Goal: Find specific page/section: Find specific page/section

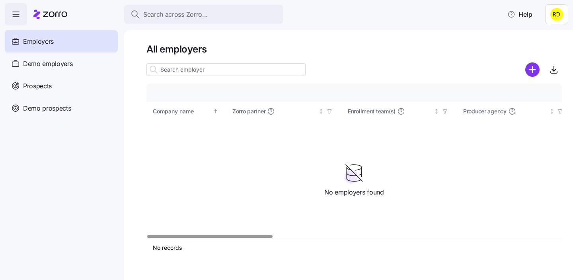
click at [556, 12] on html "Search across Zorro... Help Employers Demo employers Prospects Demo prospects A…" at bounding box center [286, 137] width 573 height 275
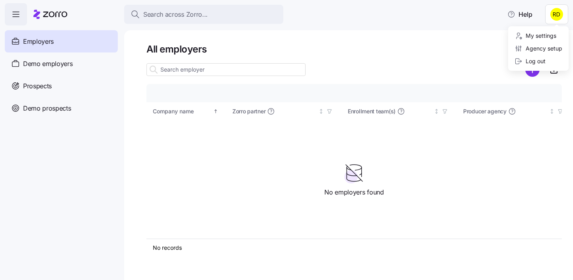
click at [425, 39] on html "Search across Zorro... Help Employers Demo employers Prospects Demo prospects A…" at bounding box center [286, 137] width 573 height 275
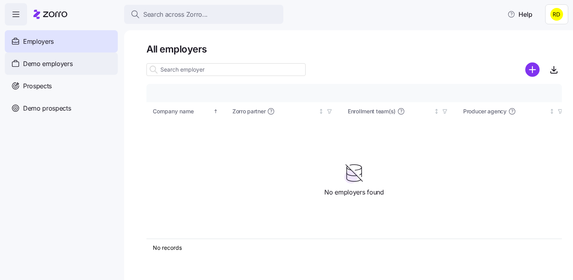
click at [96, 57] on div "Demo employers" at bounding box center [61, 64] width 113 height 22
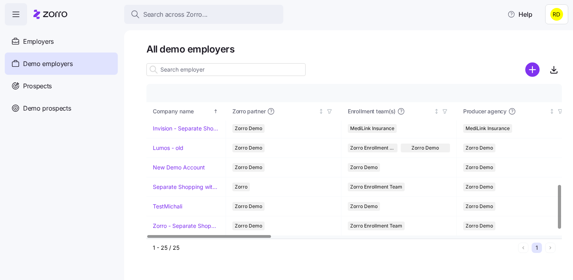
scroll to position [369, 0]
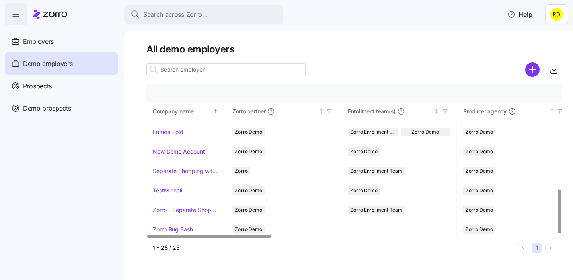
click at [208, 73] on input at bounding box center [225, 69] width 159 height 13
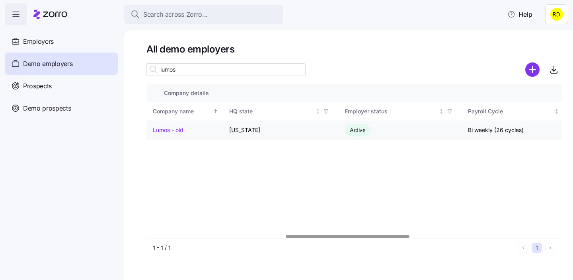
scroll to position [0, 0]
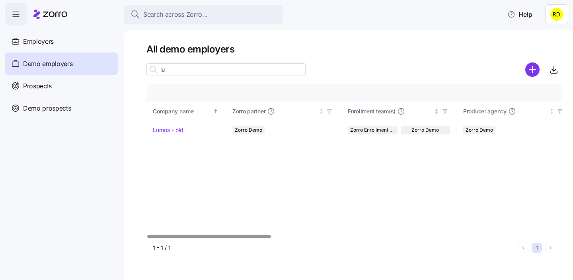
type input "l"
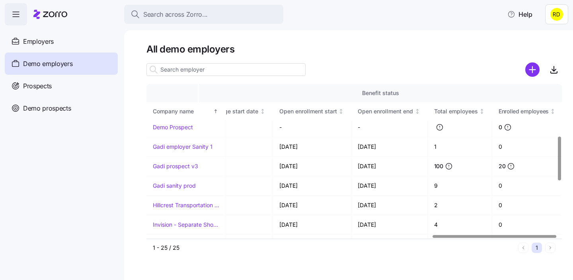
scroll to position [369, 959]
